Goal: Information Seeking & Learning: Compare options

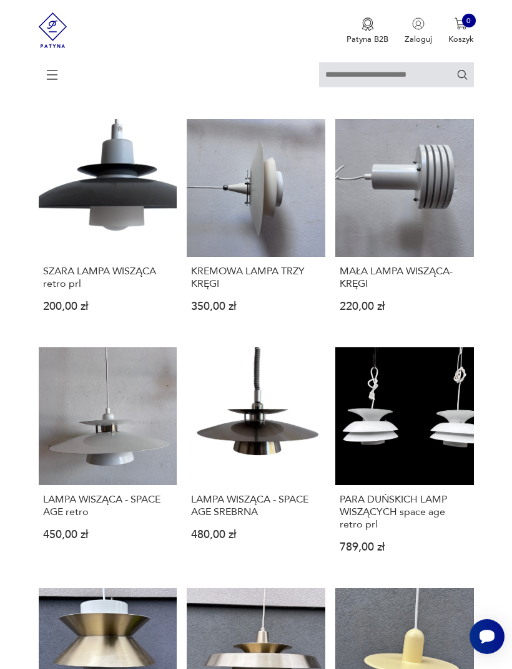
scroll to position [288, 0]
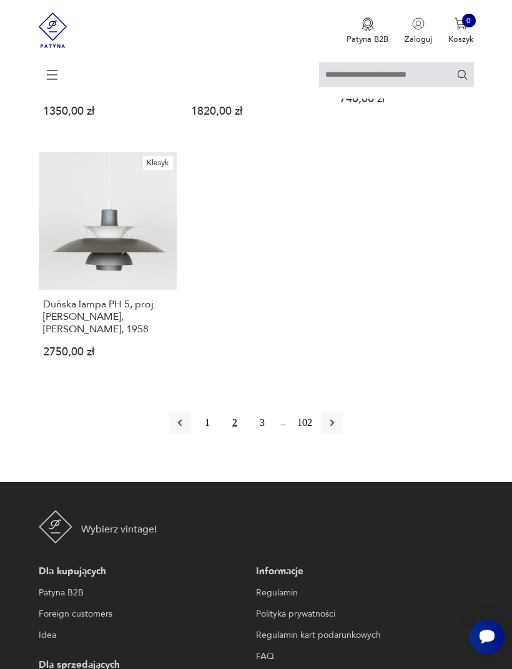
click at [265, 434] on button "3" at bounding box center [262, 423] width 22 height 22
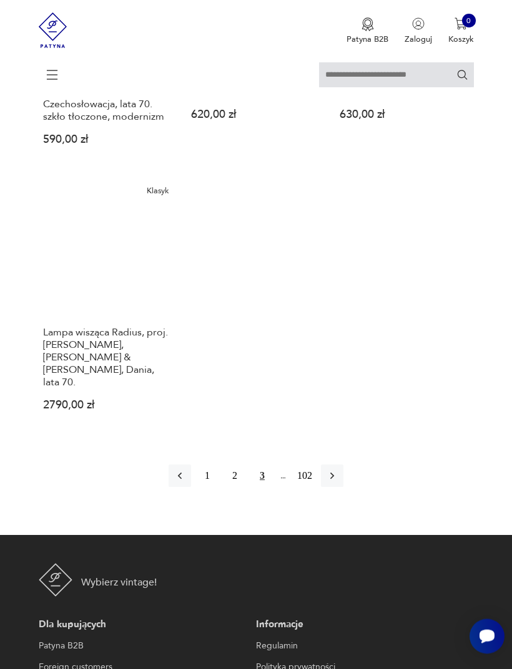
scroll to position [1522, 0]
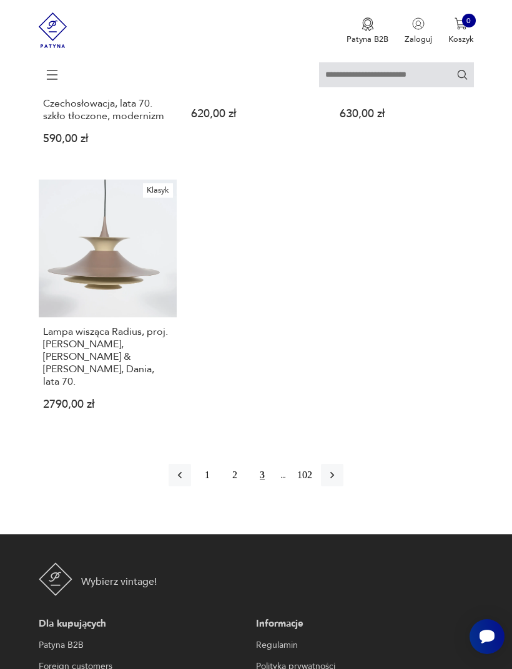
click at [338, 482] on icon "button" at bounding box center [332, 475] width 12 height 12
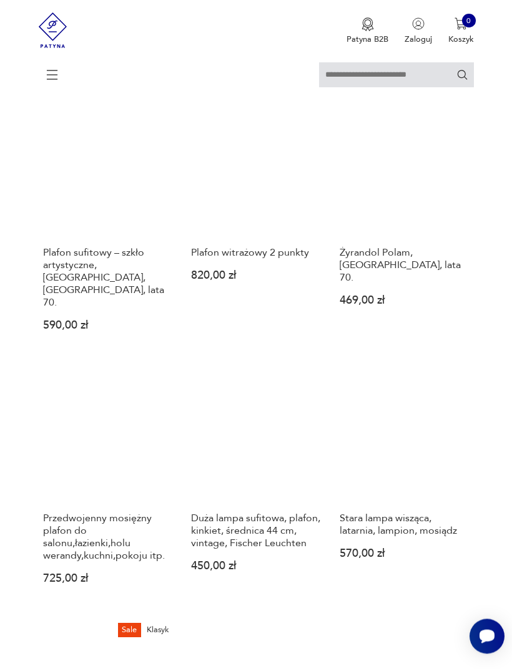
scroll to position [1107, 0]
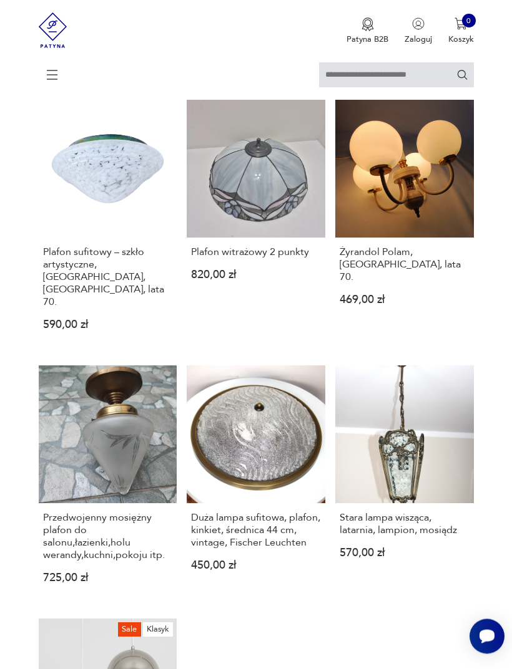
click at [431, 243] on link "Żyrandol Polam, [GEOGRAPHIC_DATA], lata 70. 469,00 zł" at bounding box center [404, 225] width 138 height 250
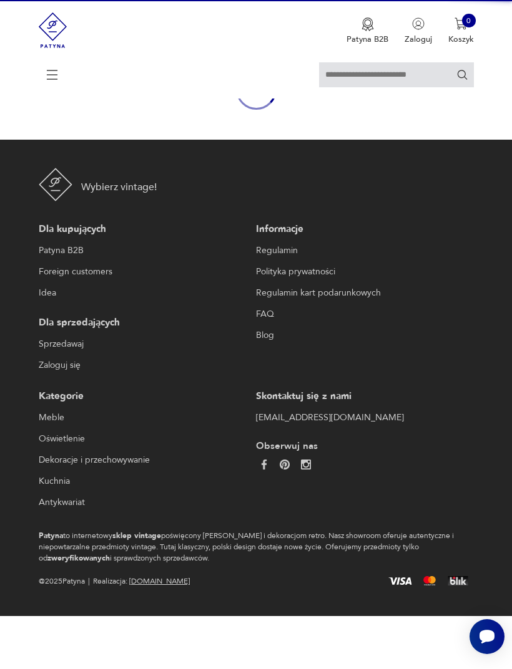
scroll to position [109, 0]
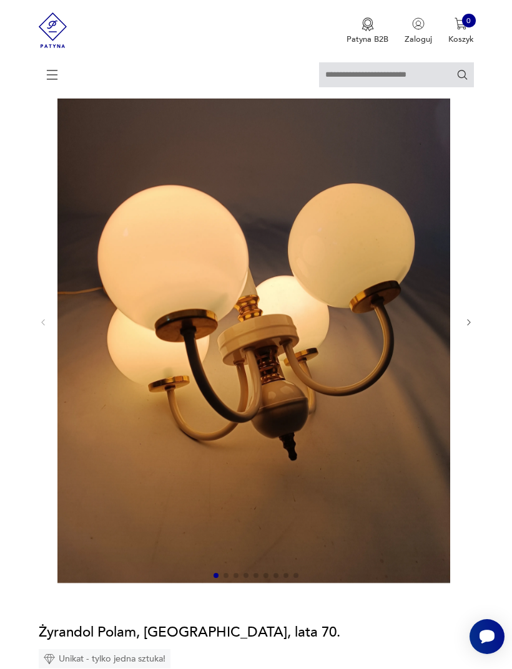
click at [470, 328] on button "button" at bounding box center [468, 323] width 9 height 10
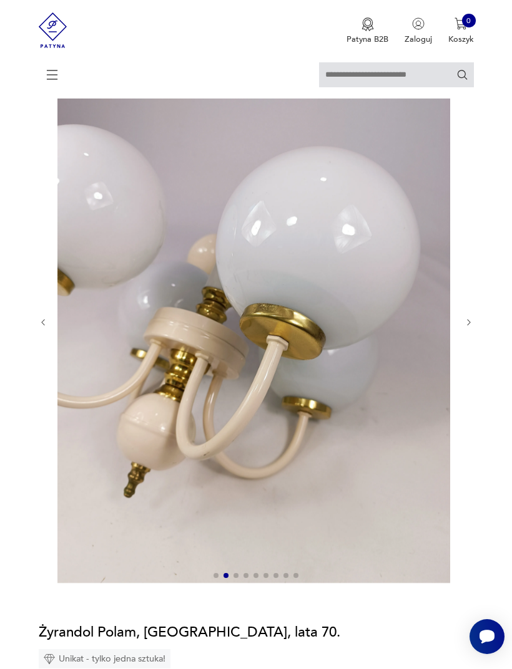
click at [465, 328] on icon "button" at bounding box center [468, 322] width 9 height 9
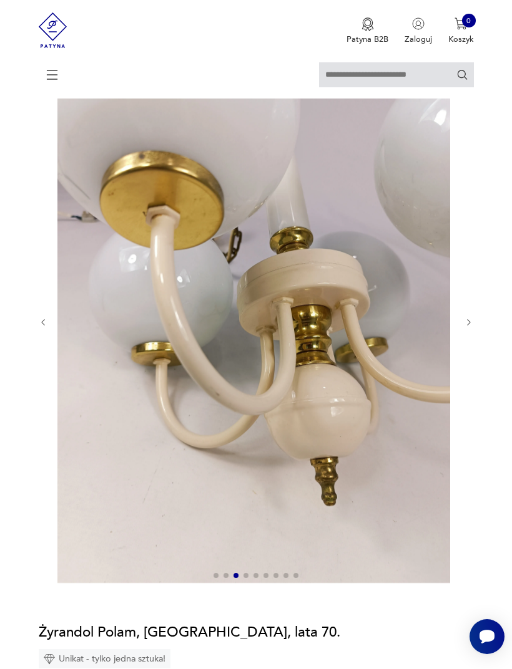
click at [464, 328] on icon "button" at bounding box center [468, 322] width 9 height 9
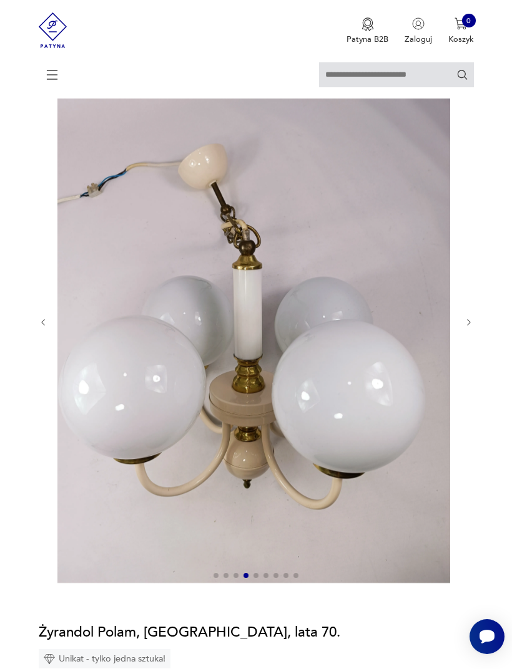
click at [467, 328] on icon "button" at bounding box center [468, 322] width 9 height 9
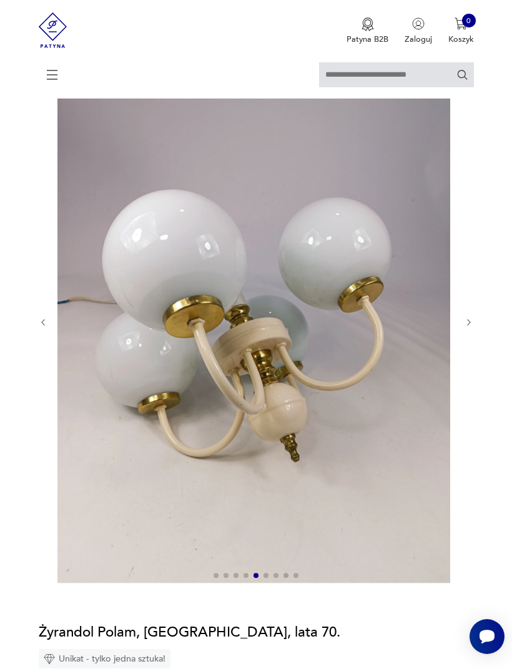
click at [467, 328] on icon "button" at bounding box center [468, 322] width 9 height 9
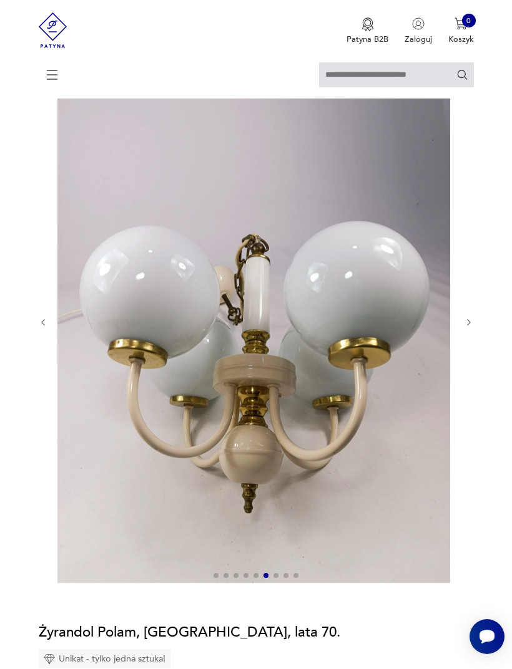
click at [472, 328] on icon "button" at bounding box center [468, 322] width 9 height 9
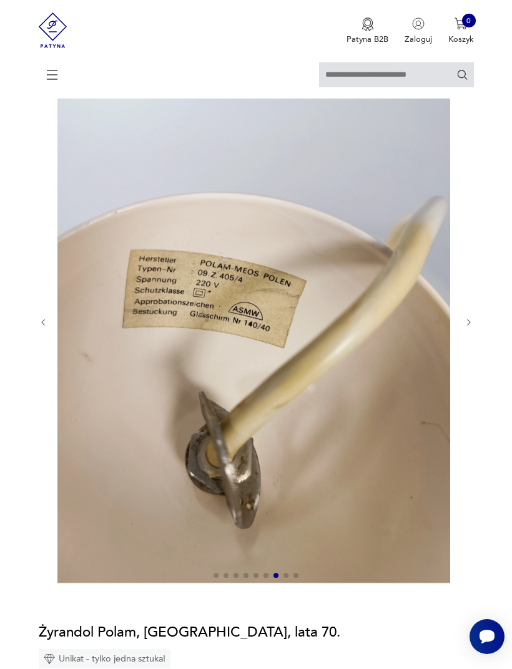
click at [464, 328] on icon "button" at bounding box center [468, 322] width 9 height 9
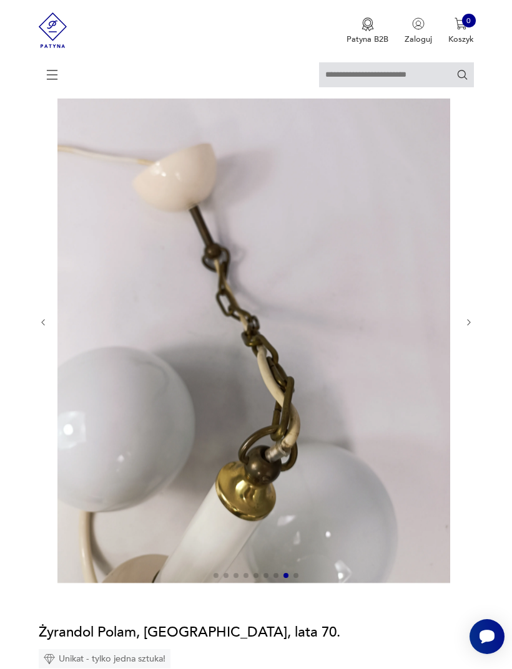
click at [44, 328] on icon "button" at bounding box center [43, 322] width 9 height 9
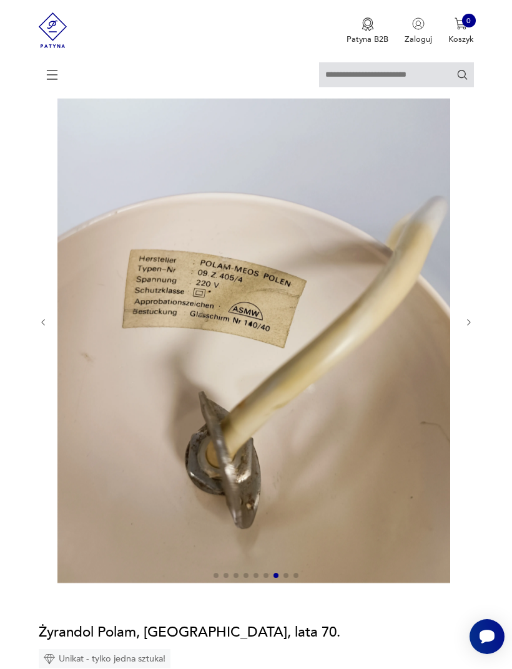
click at [465, 328] on icon "button" at bounding box center [468, 322] width 9 height 9
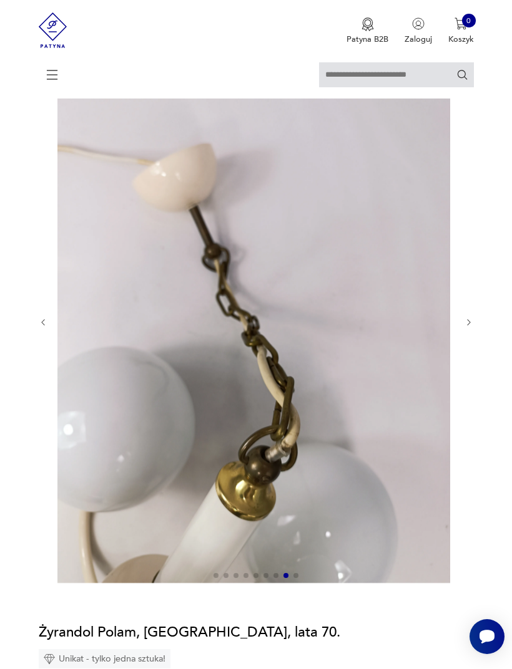
click at [466, 324] on div at bounding box center [256, 322] width 435 height 525
click at [460, 327] on div at bounding box center [256, 322] width 435 height 525
click at [468, 328] on icon "button" at bounding box center [468, 322] width 9 height 9
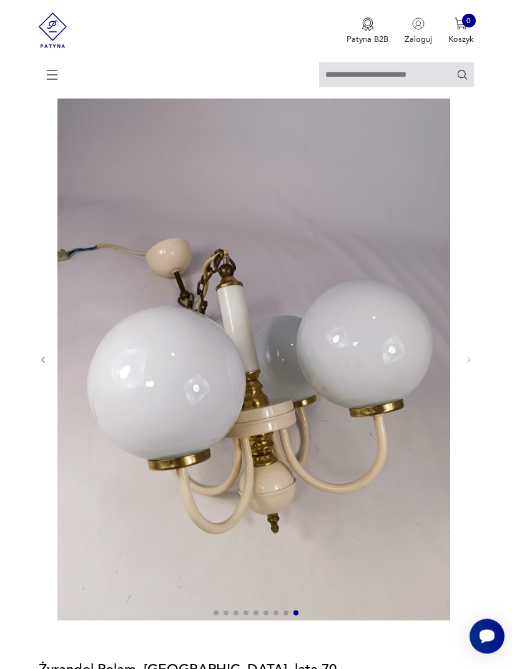
scroll to position [0, 0]
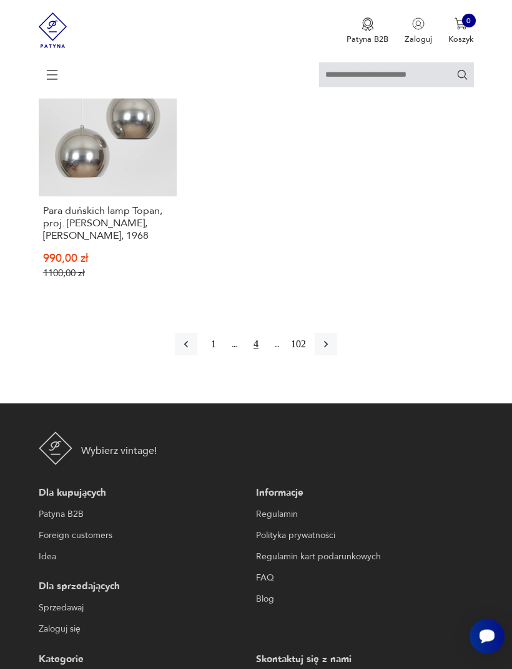
scroll to position [1666, 0]
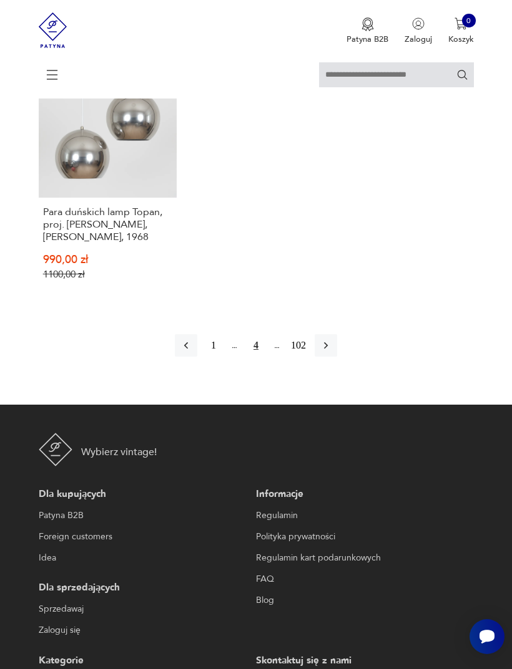
click at [328, 349] on icon "button" at bounding box center [326, 345] width 4 height 7
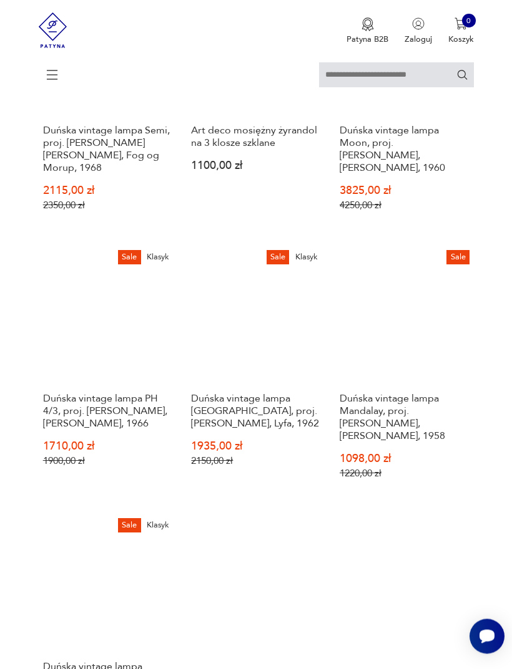
scroll to position [1271, 0]
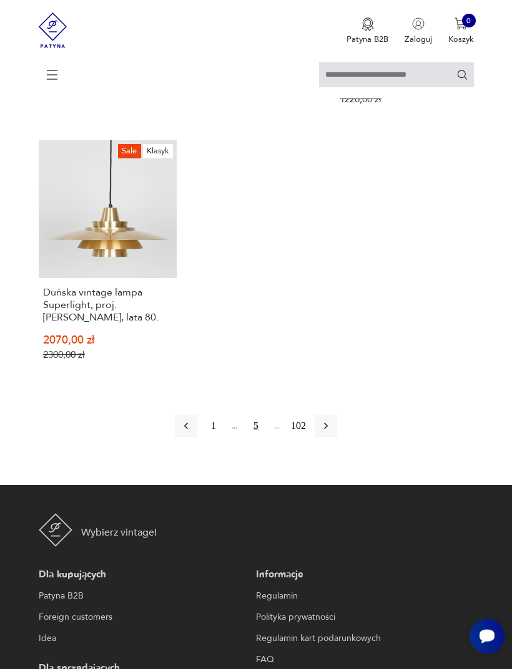
click at [328, 430] on icon "button" at bounding box center [326, 427] width 4 height 7
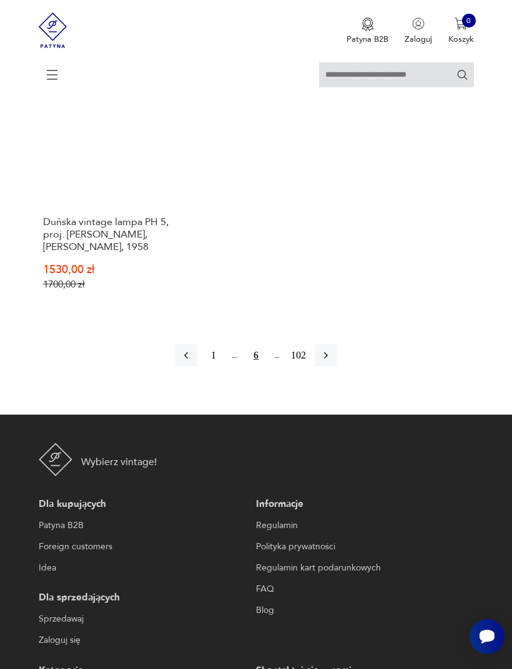
scroll to position [1636, 0]
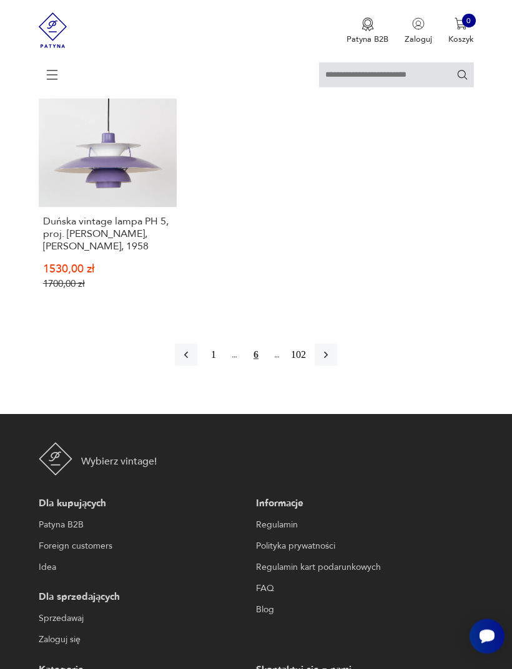
click at [328, 359] on icon "button" at bounding box center [326, 355] width 4 height 7
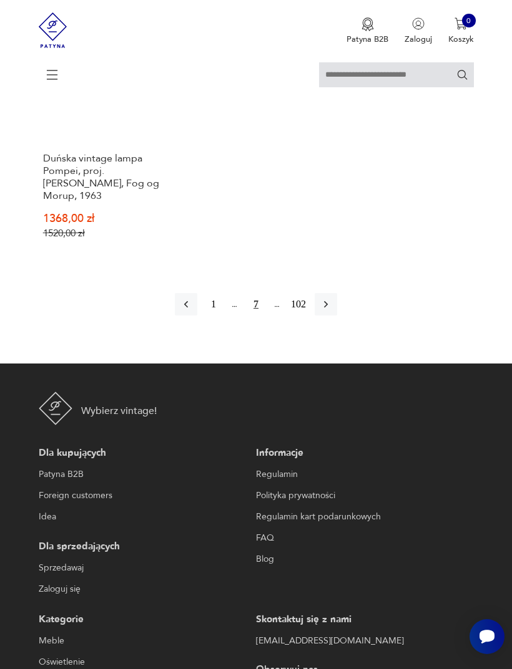
scroll to position [1806, 0]
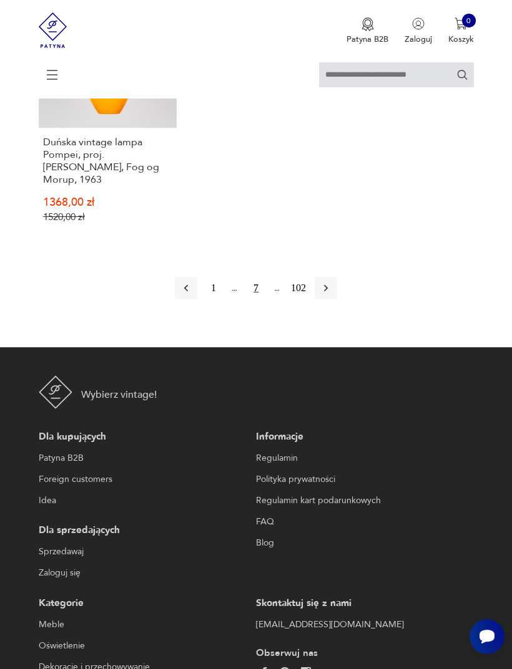
click at [332, 294] on icon "button" at bounding box center [325, 288] width 12 height 12
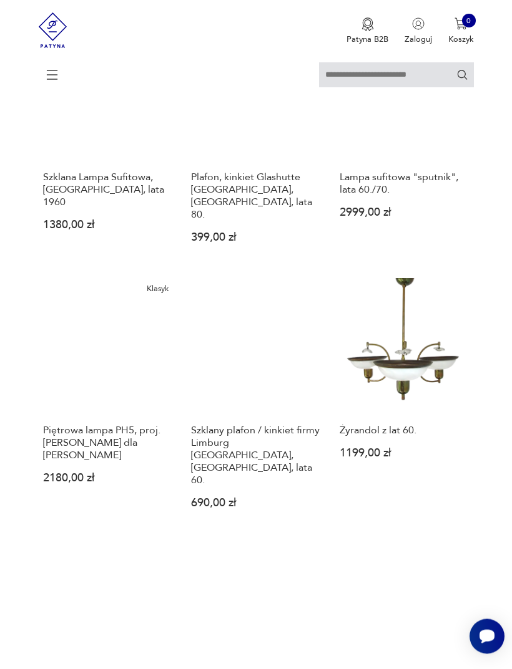
scroll to position [1227, 0]
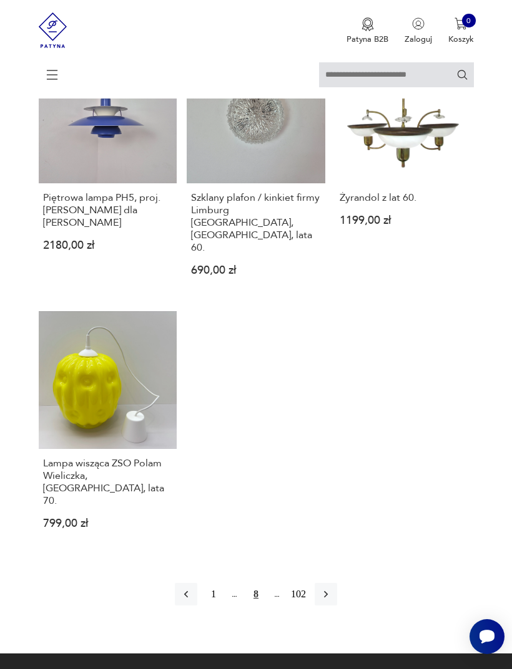
click at [332, 601] on icon "button" at bounding box center [325, 594] width 12 height 12
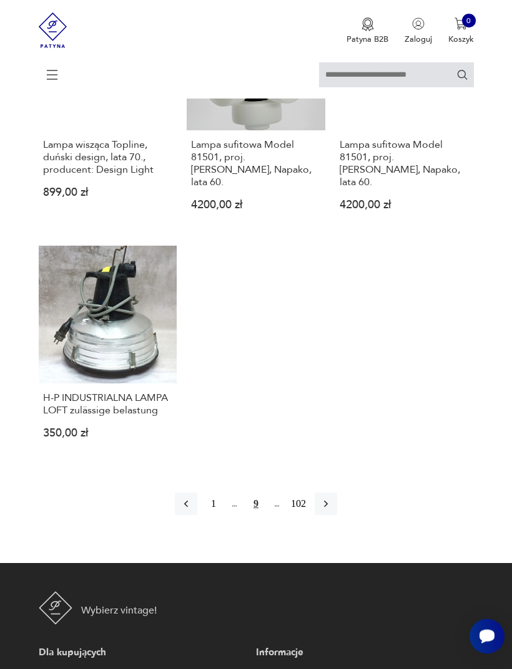
scroll to position [1448, 0]
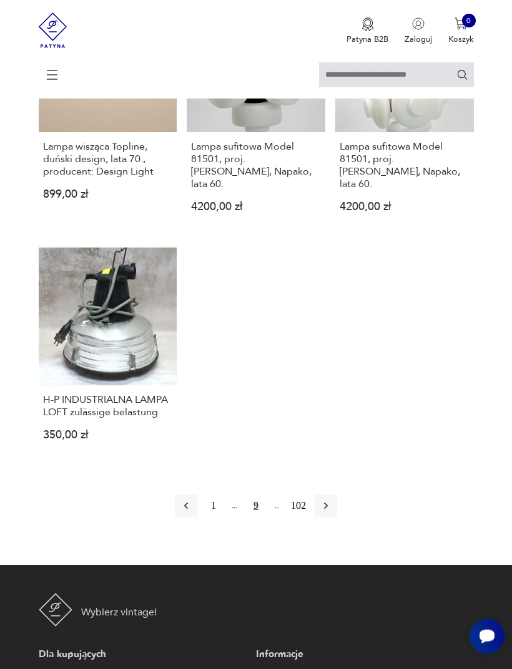
click at [328, 510] on icon "button" at bounding box center [326, 506] width 4 height 7
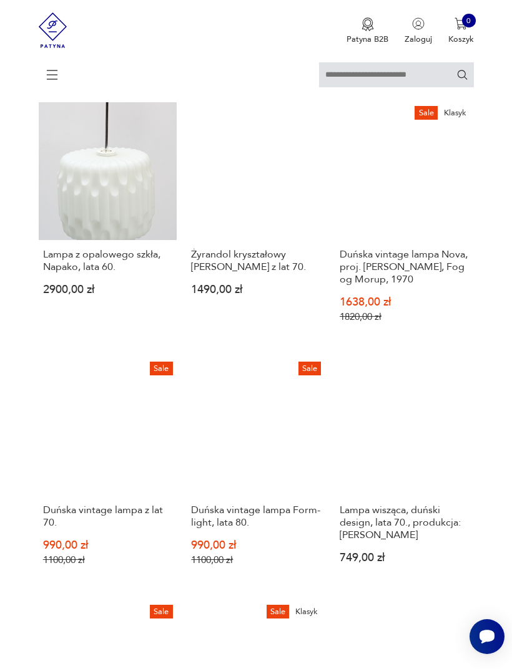
scroll to position [228, 0]
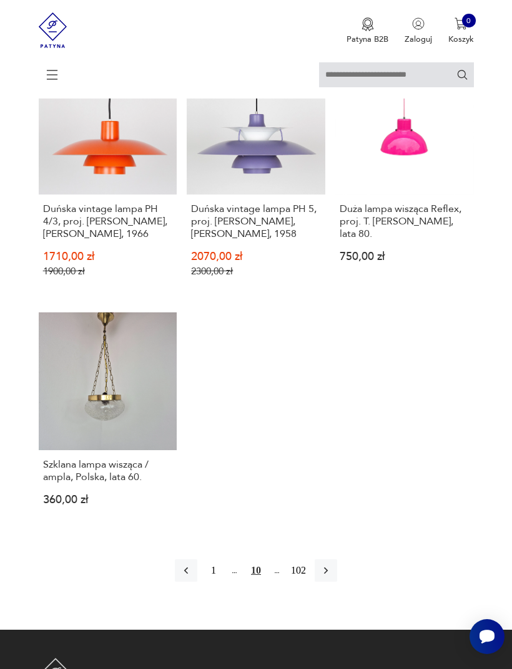
click at [328, 575] on icon "button" at bounding box center [326, 571] width 4 height 7
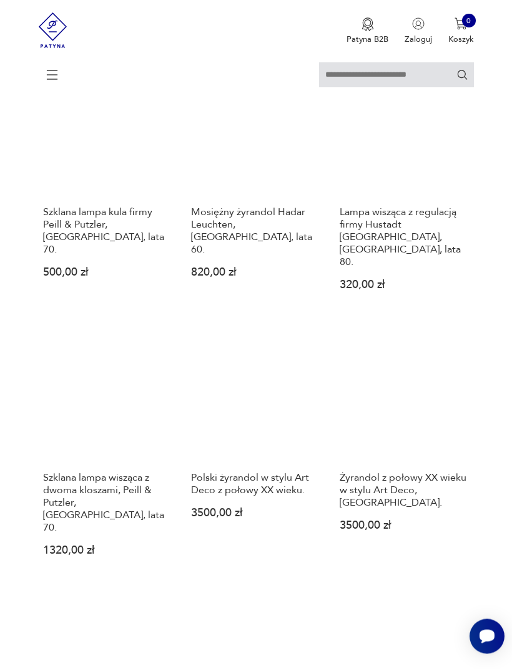
scroll to position [387, 0]
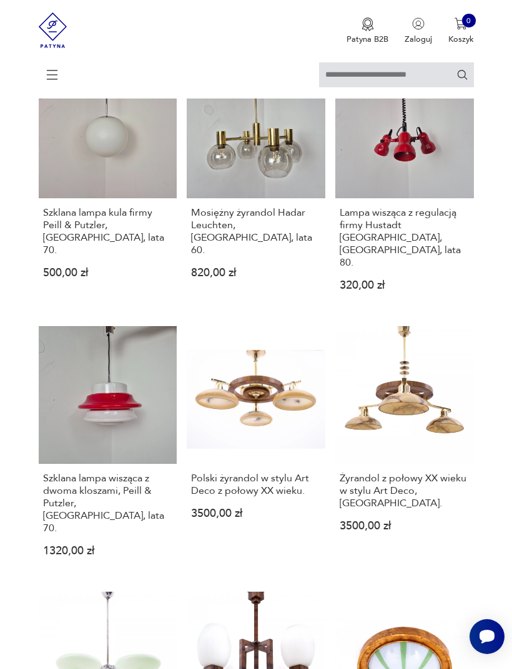
click at [265, 190] on link "Mosiężny żyrandol Hadar Leuchten, [GEOGRAPHIC_DATA], lata 60. 820,00 zł" at bounding box center [256, 186] width 138 height 250
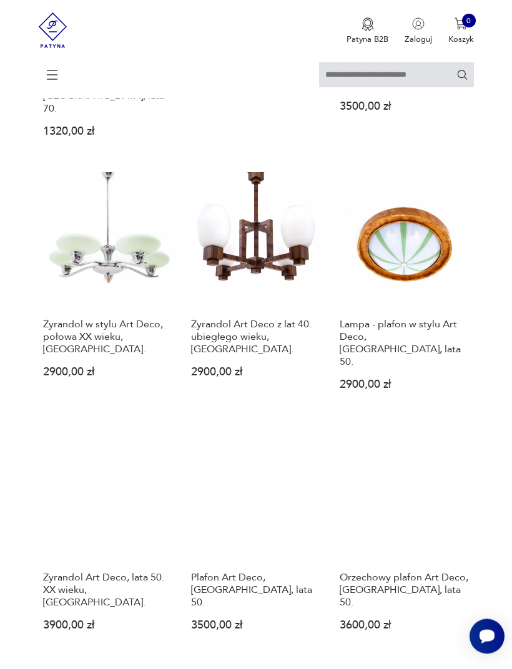
scroll to position [786, 0]
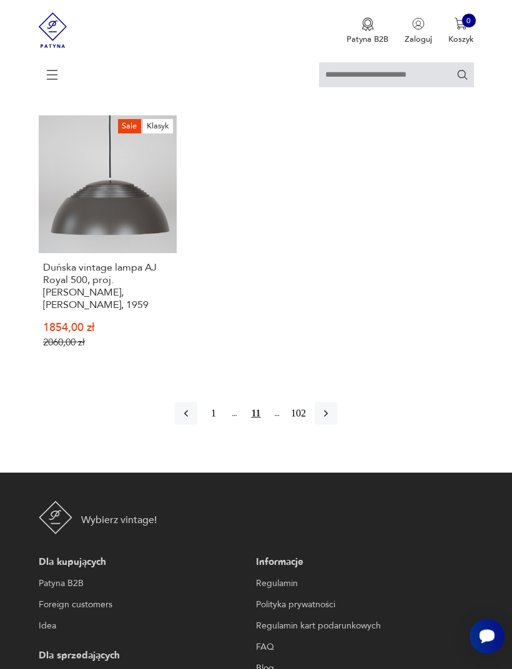
click at [332, 420] on icon "button" at bounding box center [325, 414] width 12 height 12
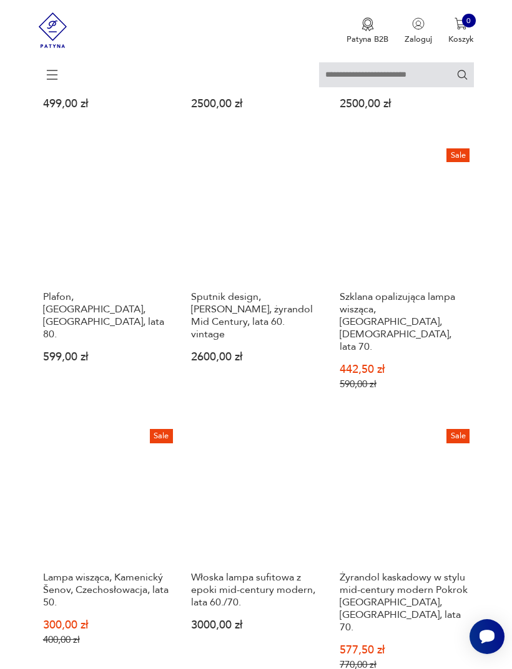
scroll to position [1052, 0]
